Goal: Information Seeking & Learning: Learn about a topic

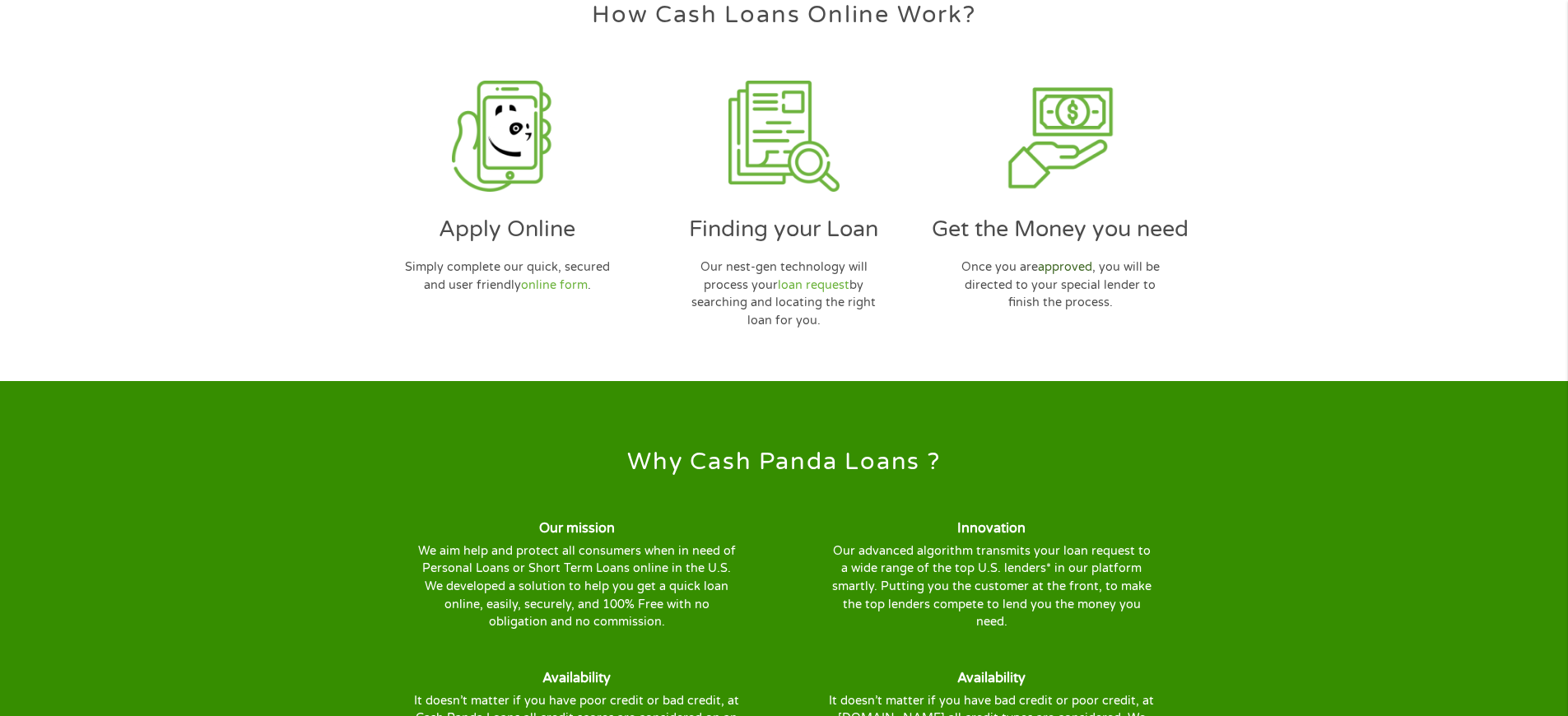
scroll to position [5100, 0]
